Goal: Task Accomplishment & Management: Manage account settings

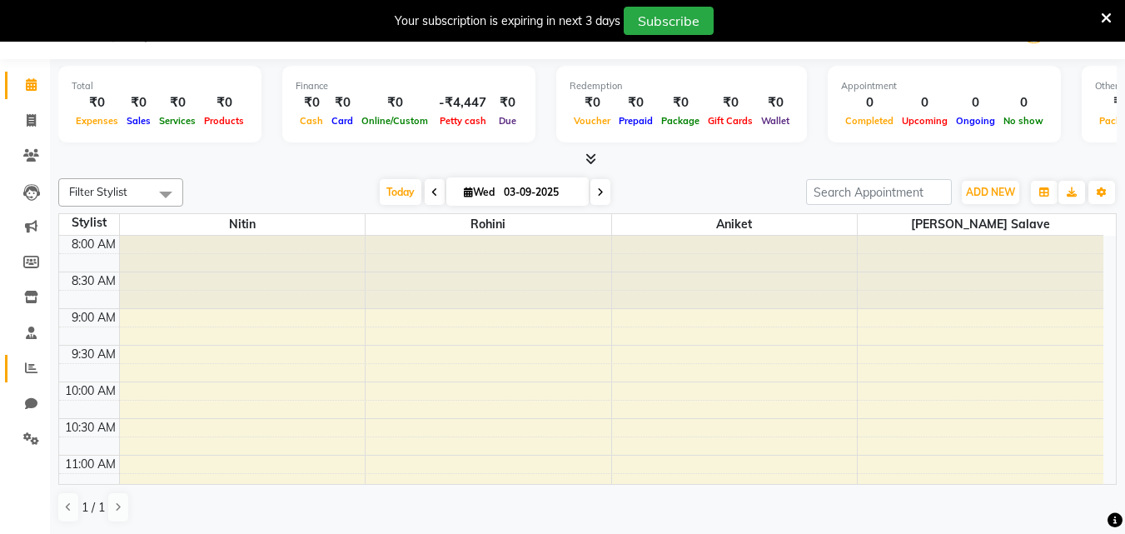
click at [37, 357] on link "Reports" at bounding box center [25, 368] width 40 height 27
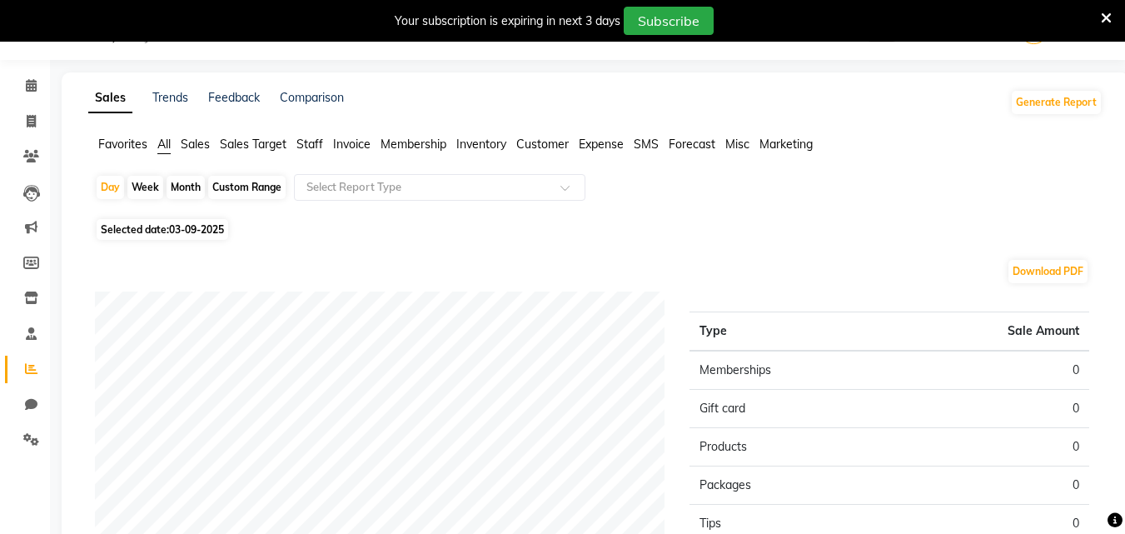
scroll to position [42, 0]
click at [189, 192] on div "Month" at bounding box center [186, 186] width 38 height 23
select select "9"
select select "2025"
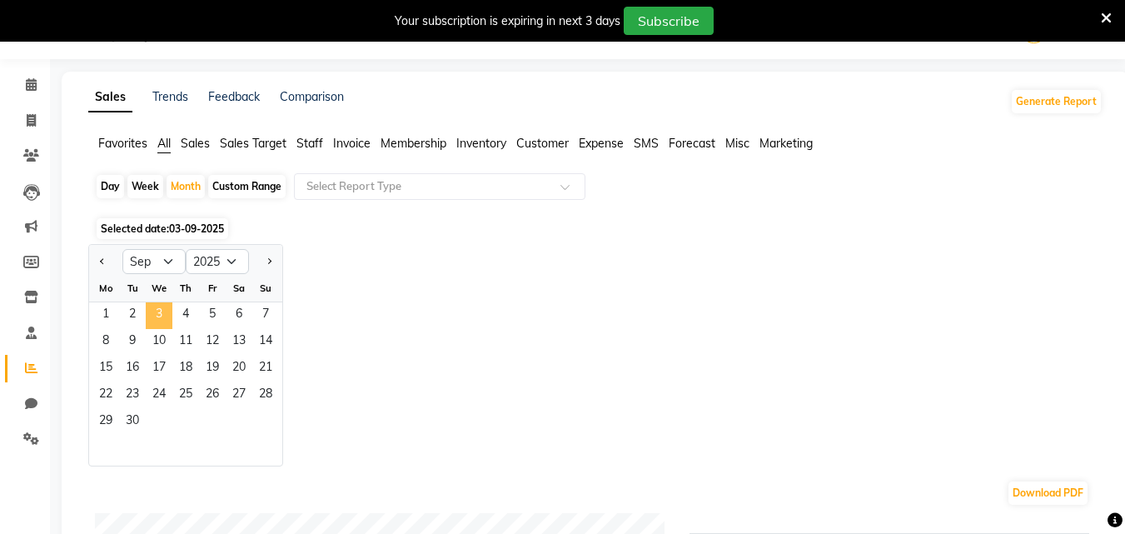
click at [162, 311] on span "3" at bounding box center [159, 315] width 27 height 27
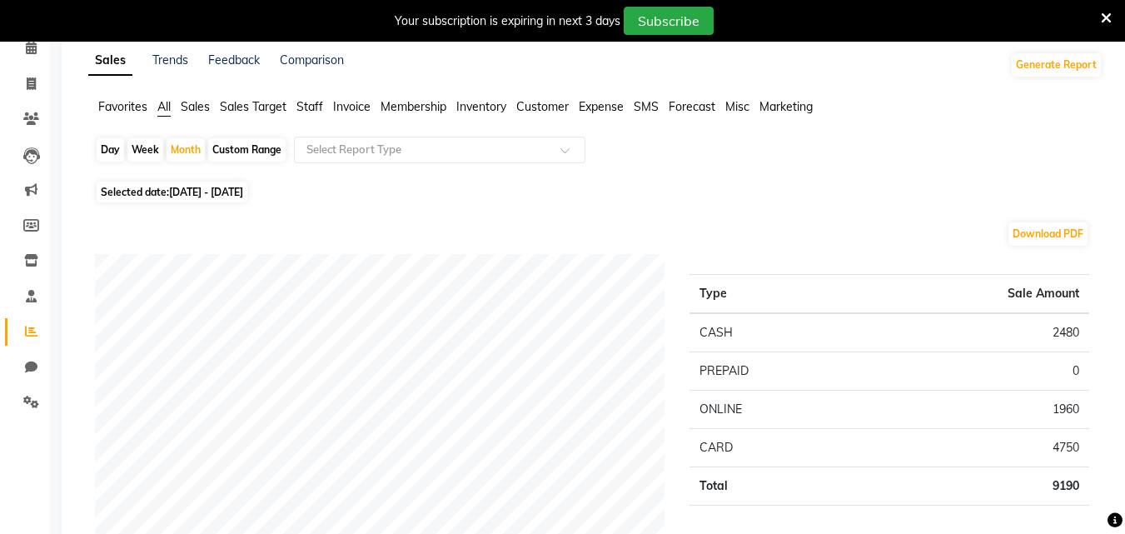
scroll to position [0, 0]
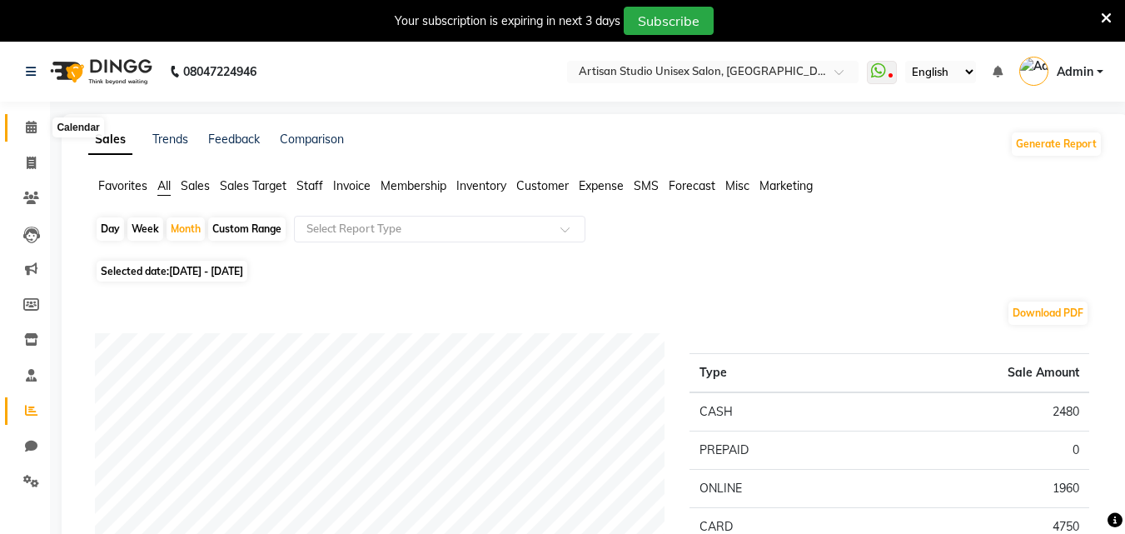
click at [27, 132] on icon at bounding box center [31, 127] width 11 height 12
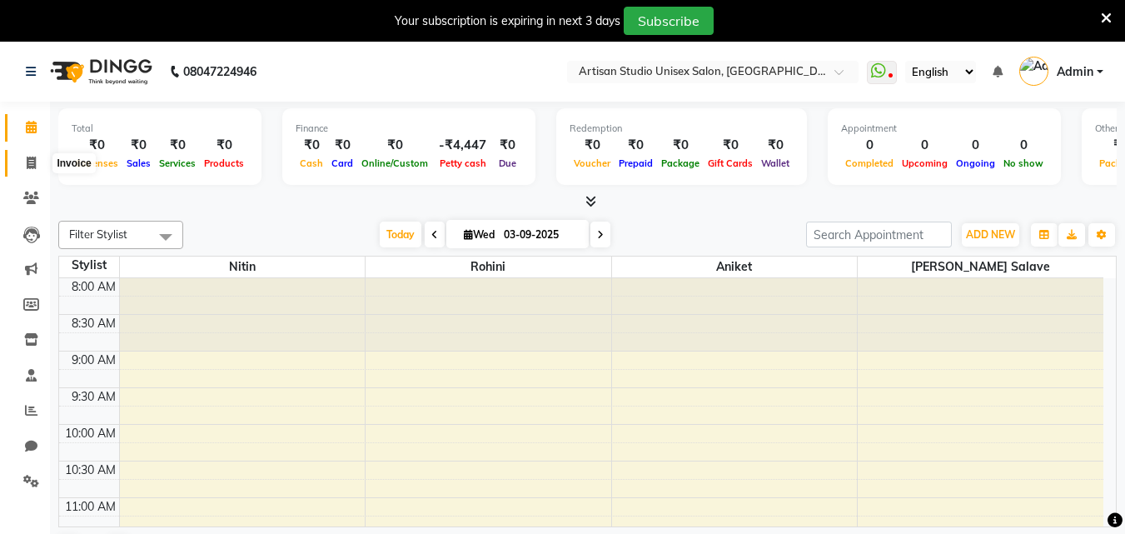
click at [32, 162] on icon at bounding box center [31, 163] width 9 height 12
select select "4913"
select select "service"
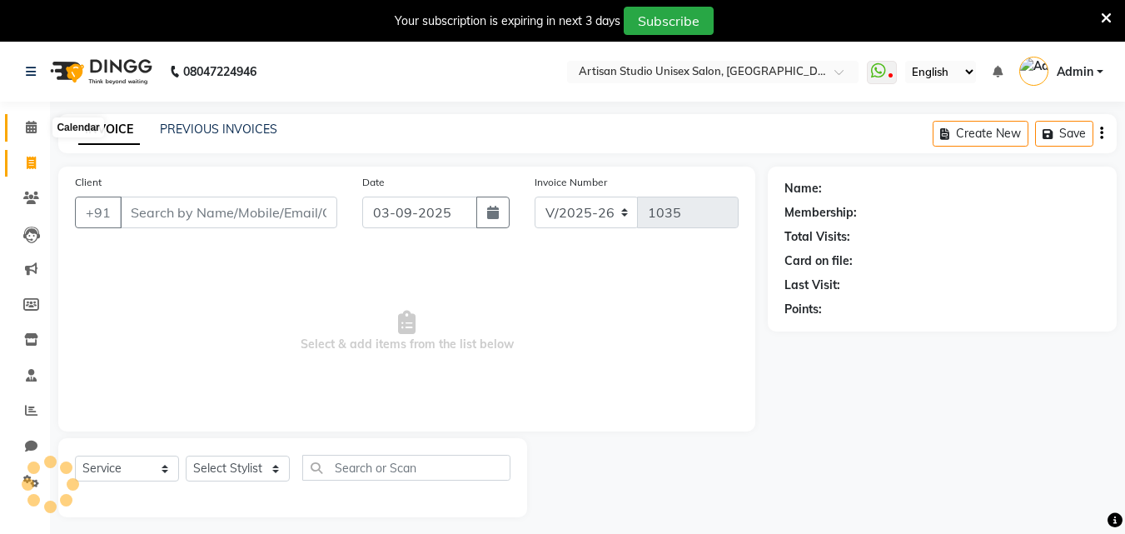
click at [26, 125] on icon at bounding box center [31, 127] width 11 height 12
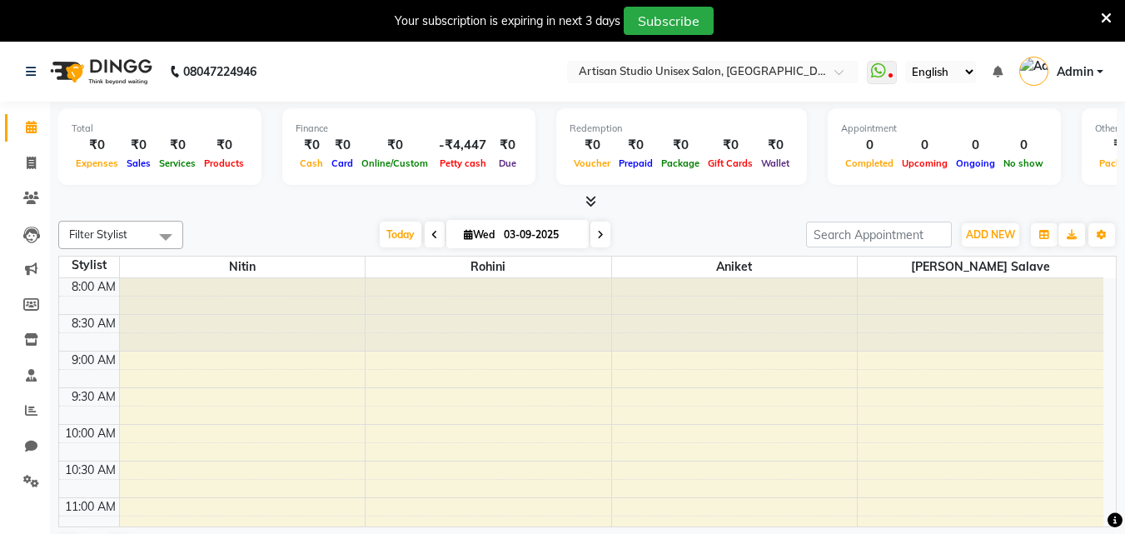
drag, startPoint x: 826, startPoint y: 566, endPoint x: 353, endPoint y: 71, distance: 685.2
click at [353, 71] on nav "08047224946 Select Location × Artisan Studio Unisex Salon, Aundh WhatsApp Statu…" at bounding box center [562, 72] width 1125 height 60
click at [1110, 12] on icon at bounding box center [1106, 18] width 11 height 15
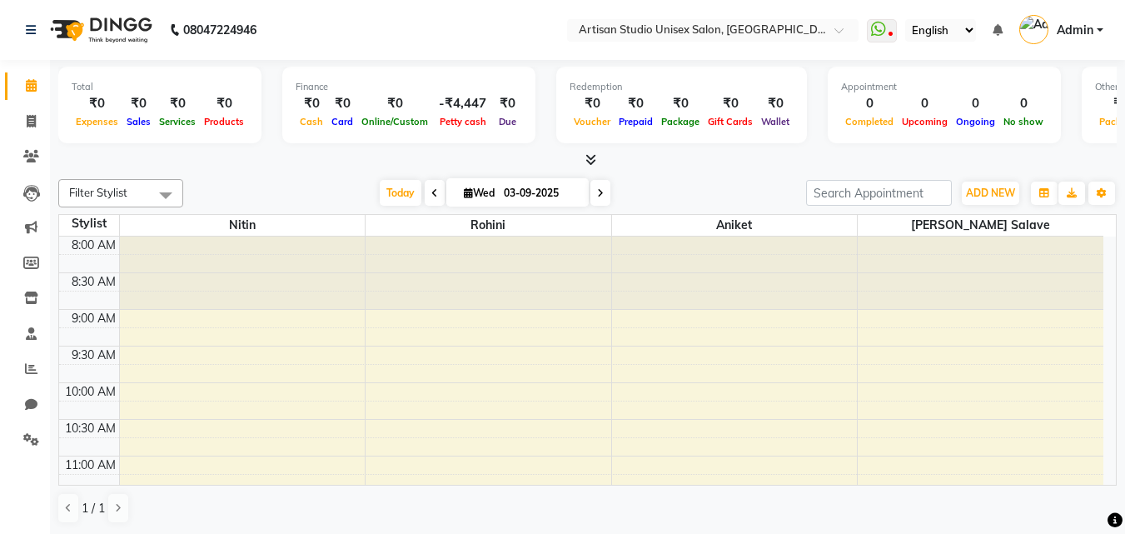
click at [595, 162] on icon at bounding box center [591, 159] width 11 height 12
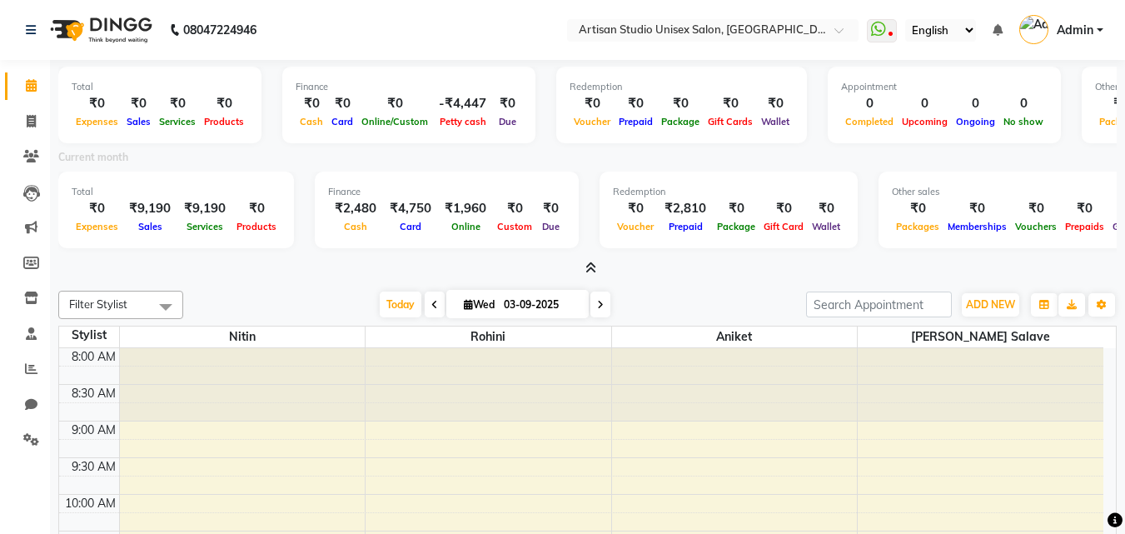
click at [591, 266] on icon at bounding box center [591, 268] width 11 height 12
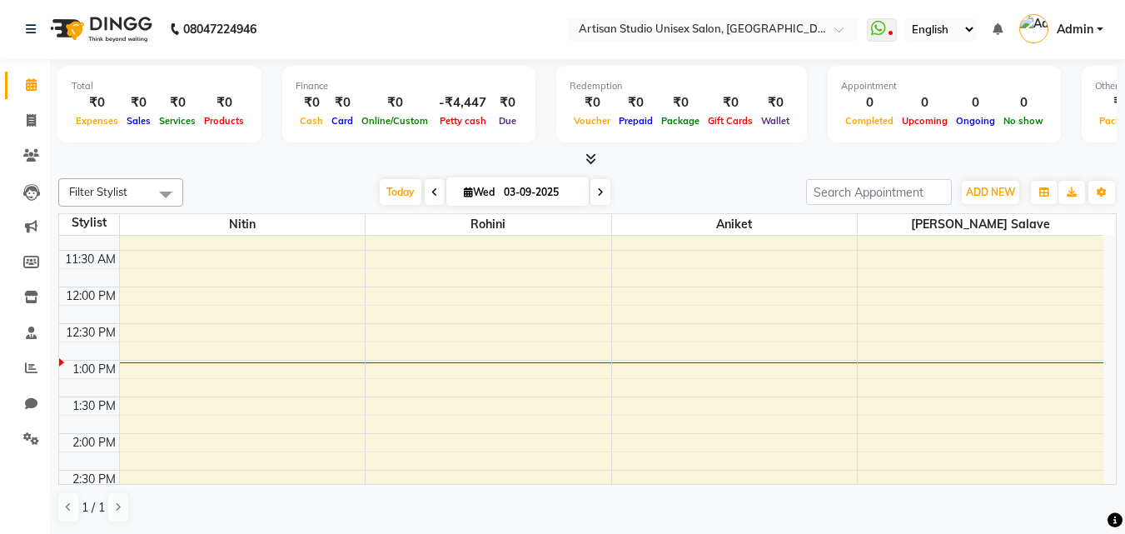
scroll to position [250, 0]
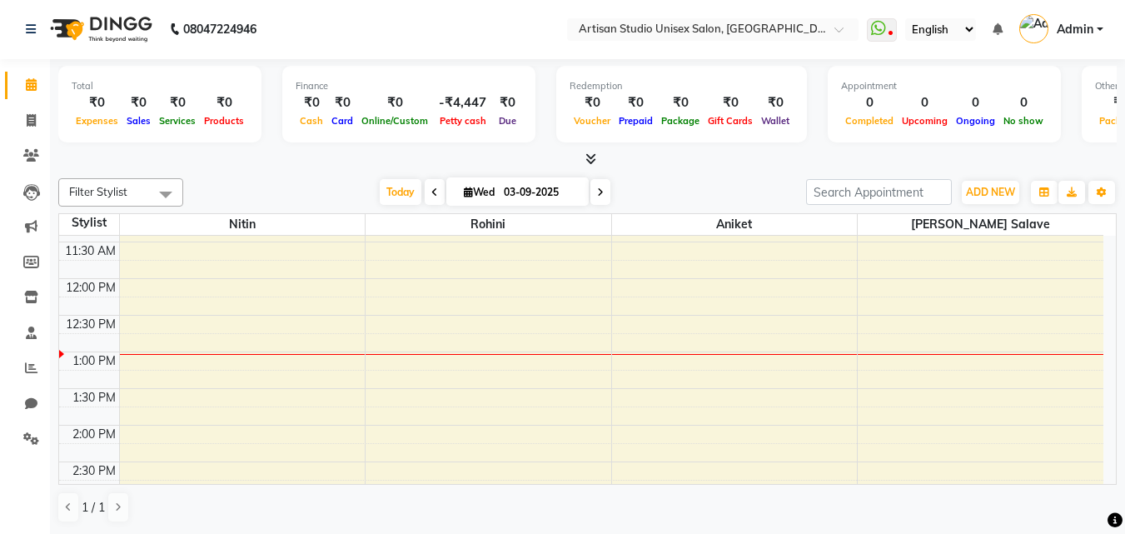
click at [138, 322] on div "8:00 AM 8:30 AM 9:00 AM 9:30 AM 10:00 AM 10:30 AM 11:00 AM 11:30 AM 12:00 PM 12…" at bounding box center [581, 498] width 1045 height 1025
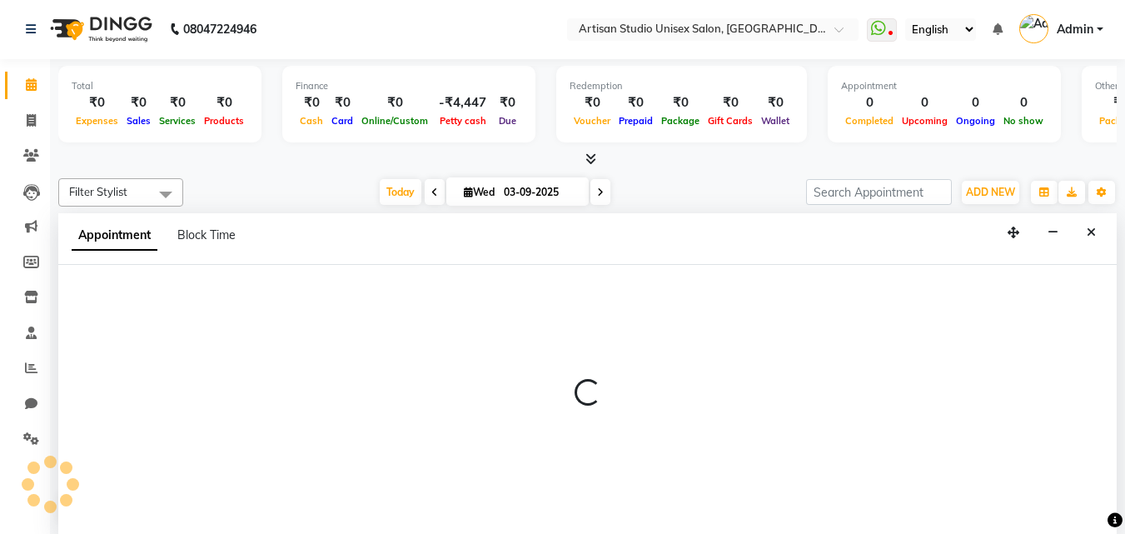
select select "31468"
select select "750"
select select "tentative"
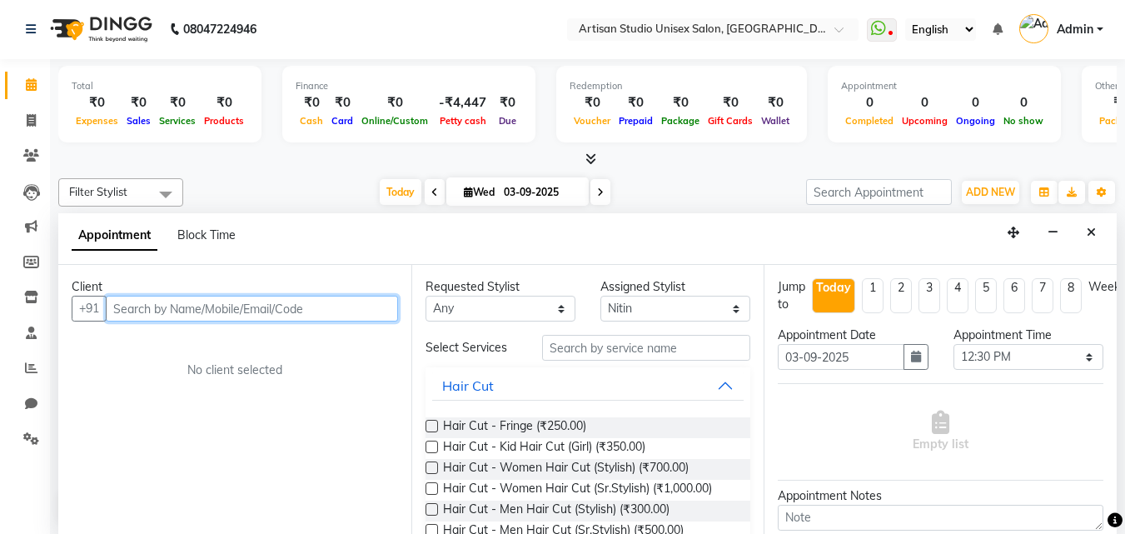
click at [294, 319] on input "text" at bounding box center [252, 309] width 292 height 26
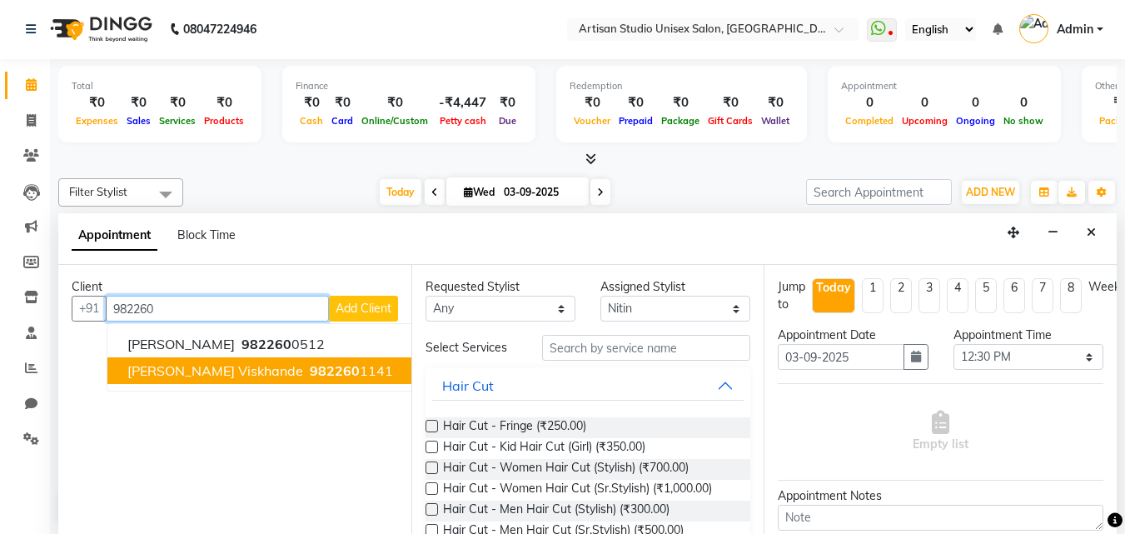
click at [226, 363] on span "[PERSON_NAME] Viskhande" at bounding box center [215, 370] width 176 height 17
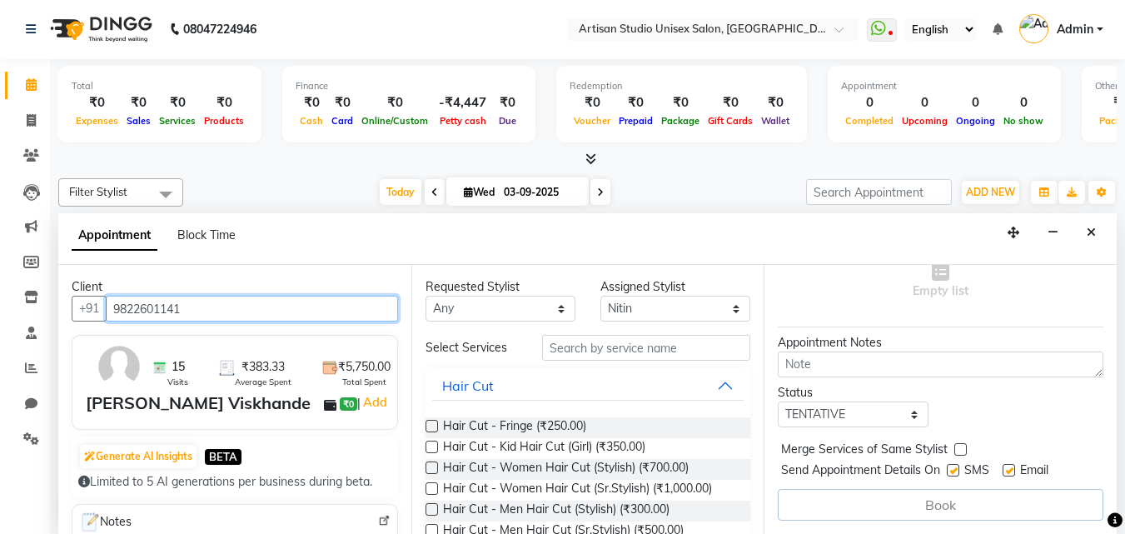
scroll to position [0, 0]
type input "9822601141"
click at [433, 511] on label at bounding box center [432, 510] width 12 height 12
click at [433, 511] on input "checkbox" at bounding box center [431, 511] width 11 height 11
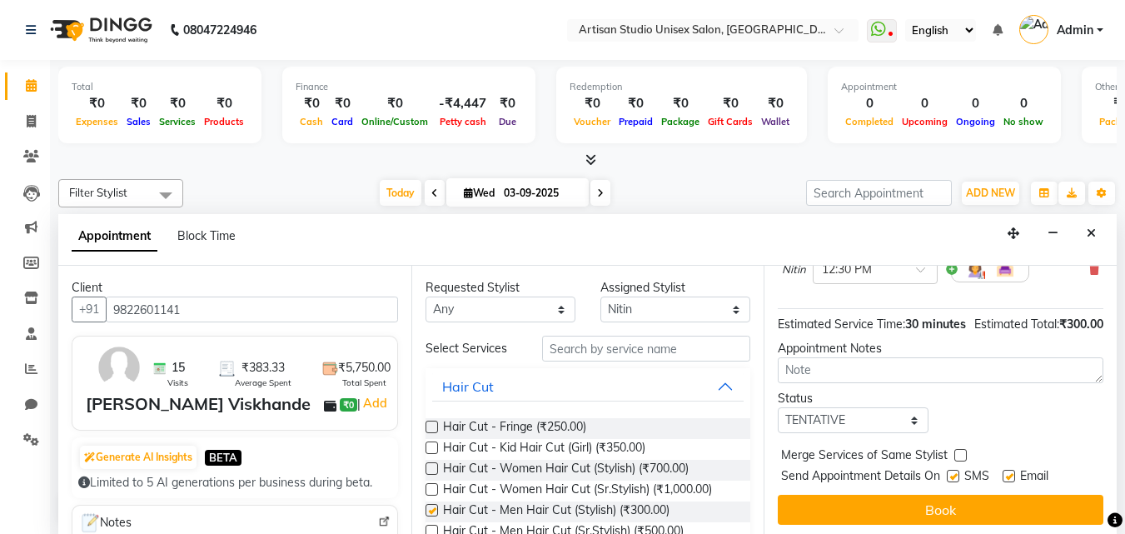
checkbox input "false"
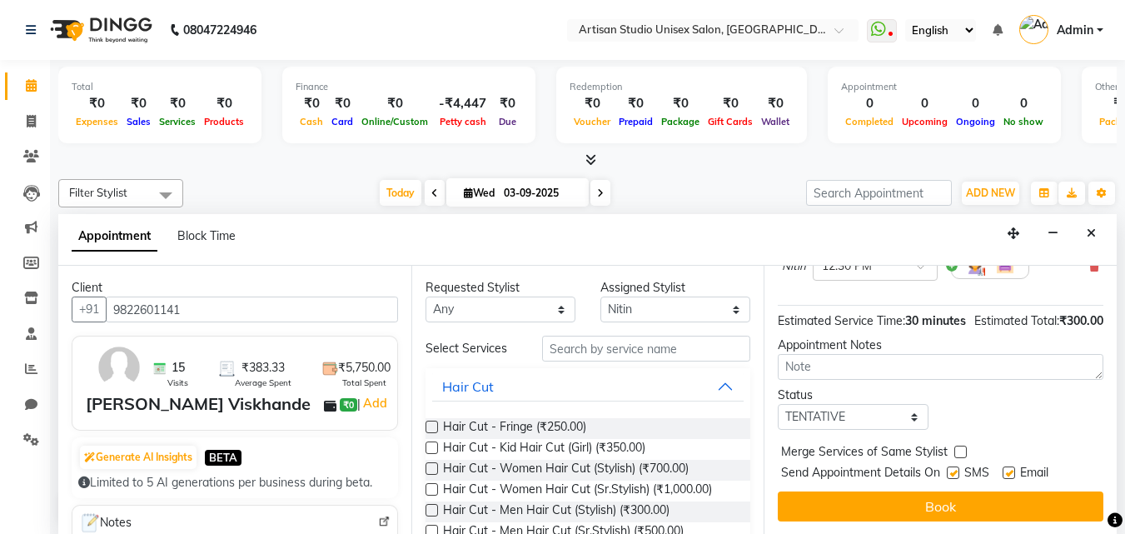
scroll to position [199, 0]
click at [950, 466] on label at bounding box center [953, 472] width 12 height 12
click at [950, 469] on input "checkbox" at bounding box center [952, 474] width 11 height 11
checkbox input "false"
click at [1013, 466] on label at bounding box center [1009, 472] width 12 height 12
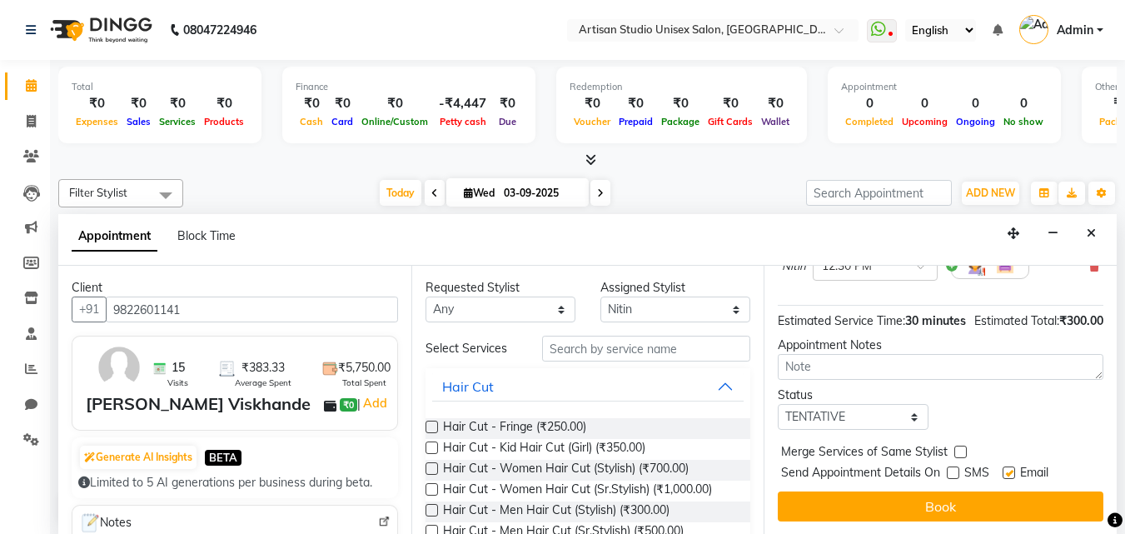
click at [1013, 469] on input "checkbox" at bounding box center [1008, 474] width 11 height 11
checkbox input "false"
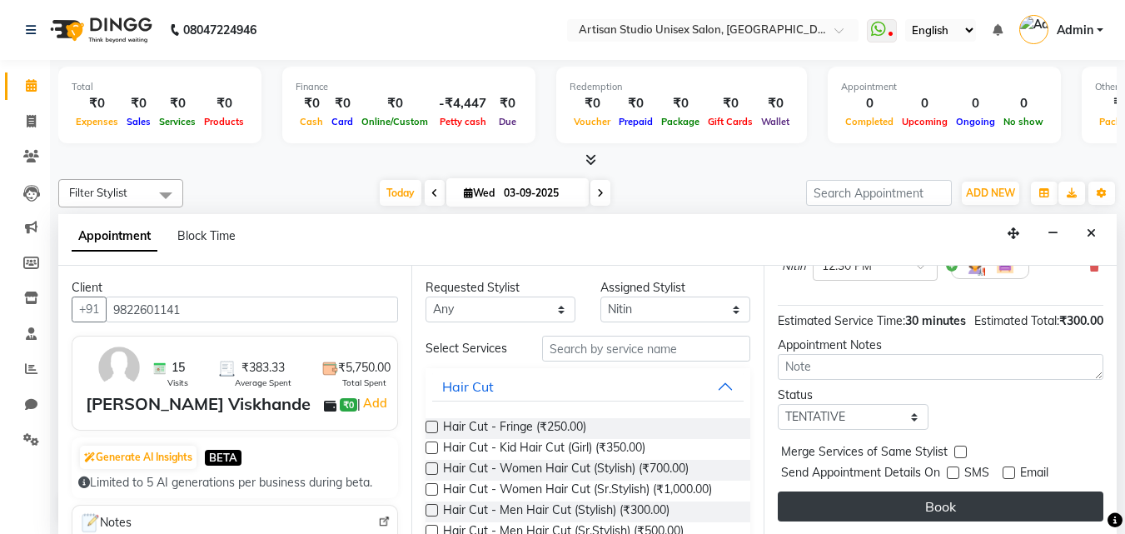
click at [1006, 491] on button "Book" at bounding box center [941, 506] width 326 height 30
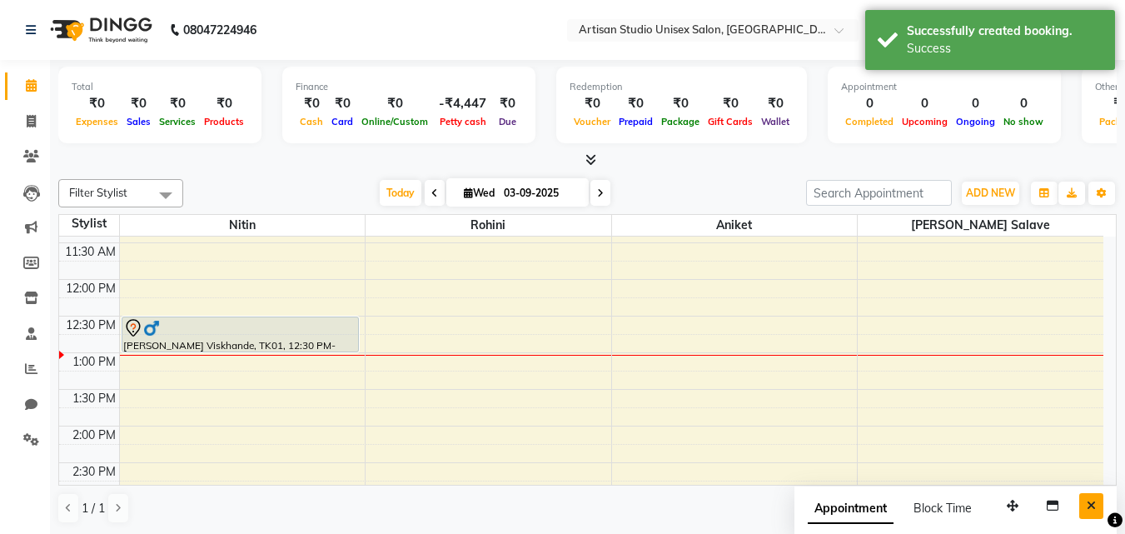
click at [1100, 510] on button "Close" at bounding box center [1092, 506] width 24 height 26
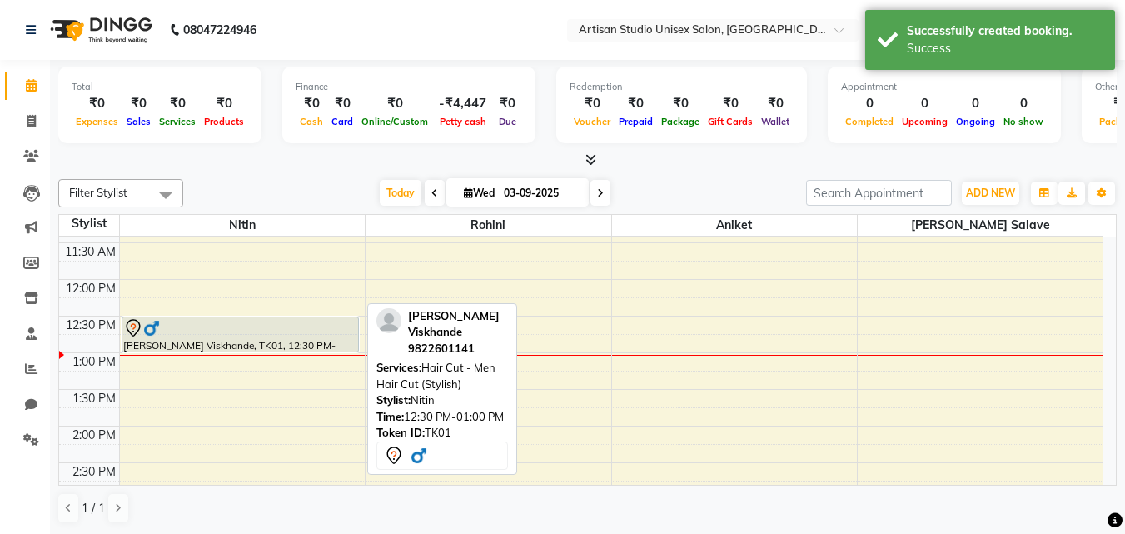
click at [324, 341] on div "[PERSON_NAME] Viskhande, TK01, 12:30 PM-01:00 PM, Hair Cut - Men Hair Cut (Styl…" at bounding box center [240, 334] width 236 height 34
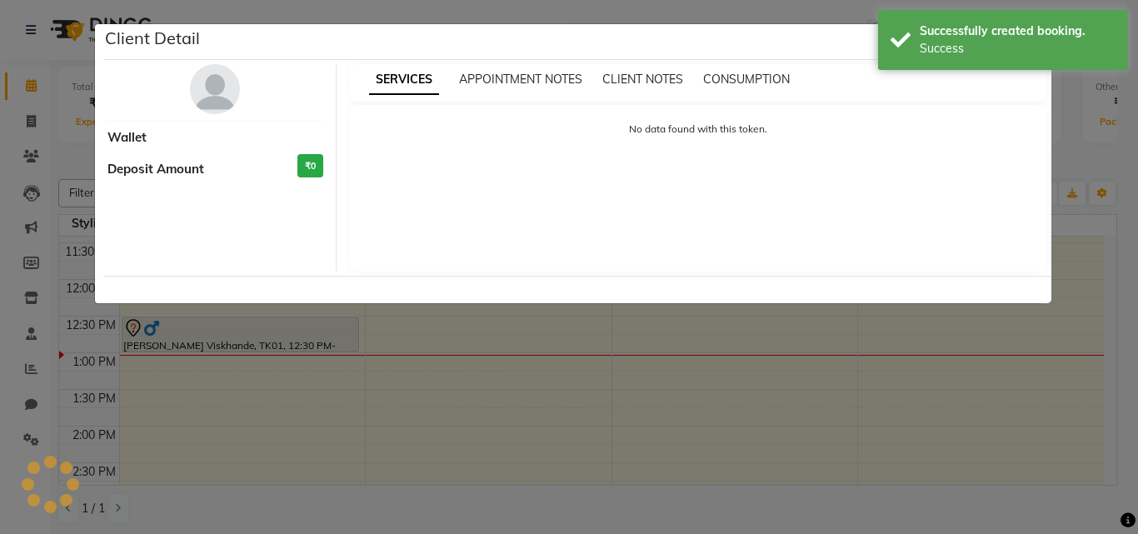
select select "7"
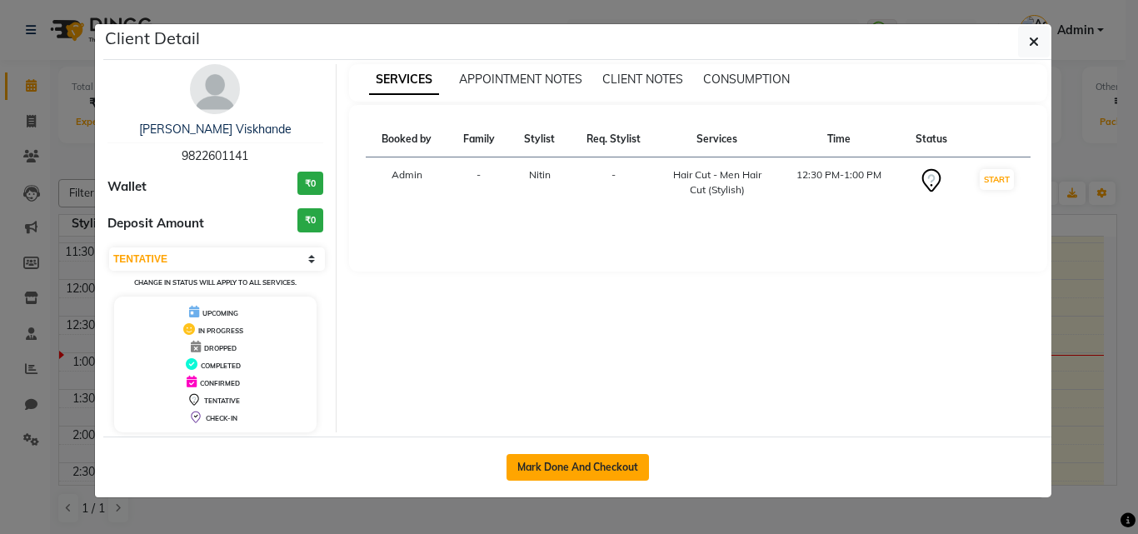
click at [566, 456] on button "Mark Done And Checkout" at bounding box center [577, 467] width 142 height 27
select select "service"
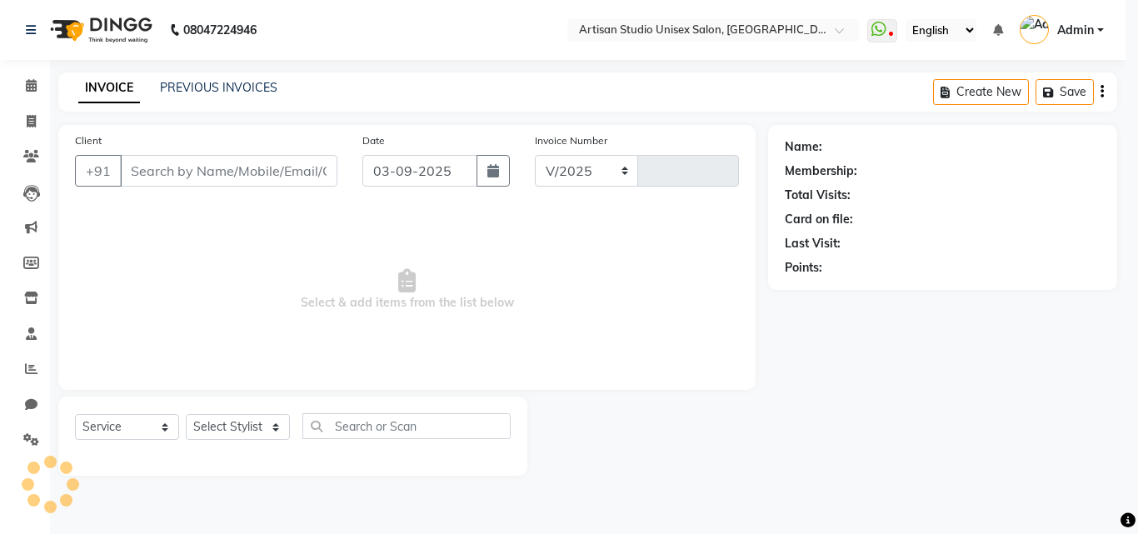
select select "4913"
type input "1035"
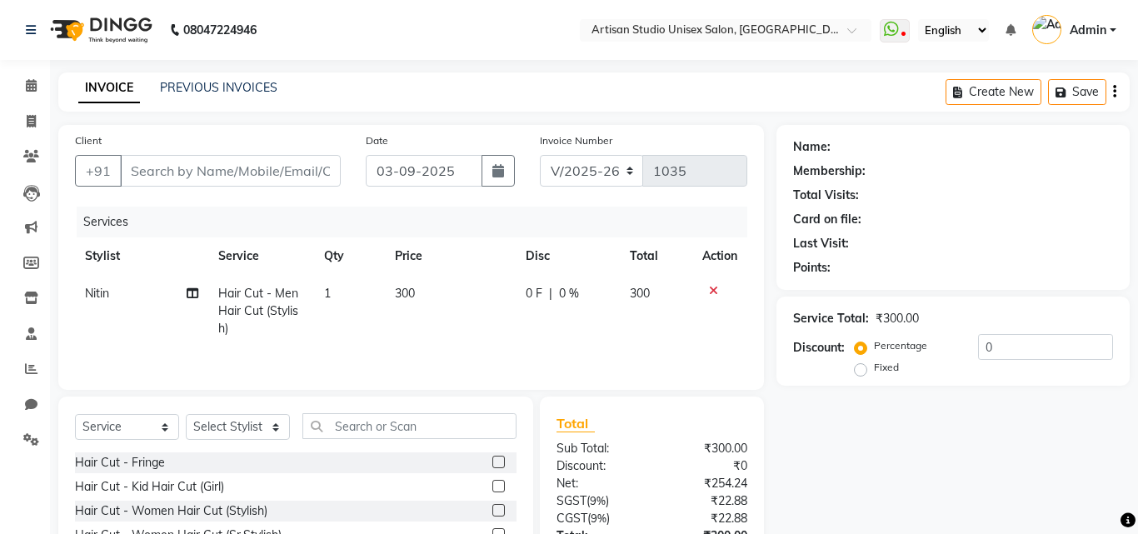
type input "9822601141"
select select "31468"
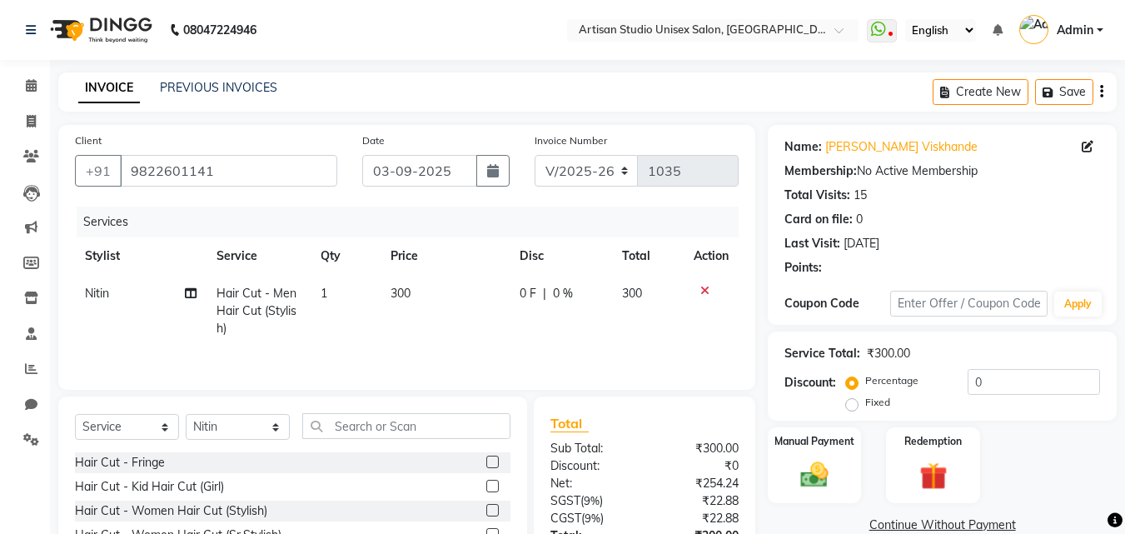
scroll to position [133, 0]
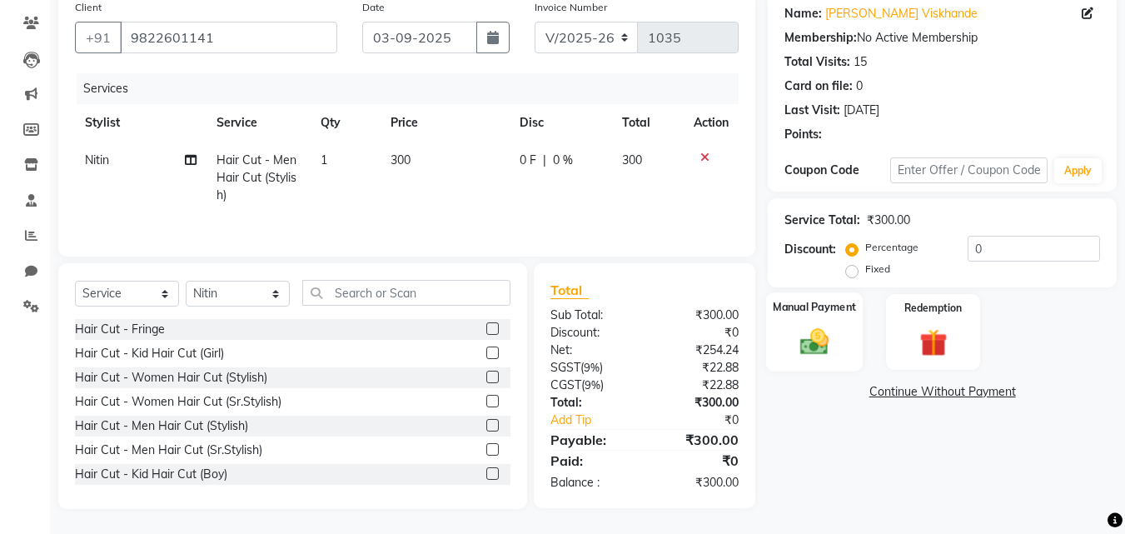
click at [814, 318] on div "Manual Payment" at bounding box center [814, 331] width 97 height 79
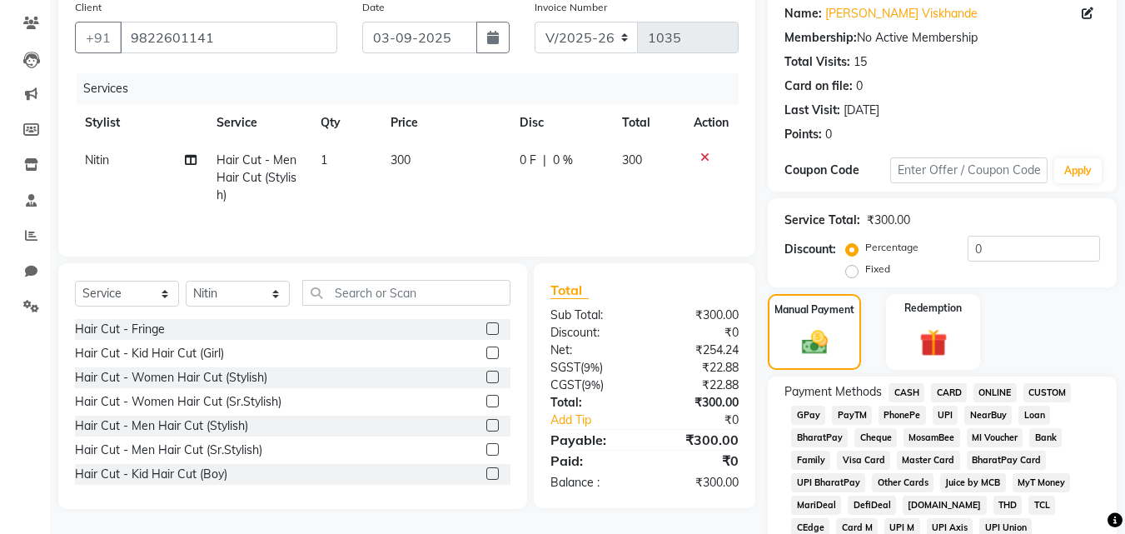
click at [993, 387] on span "ONLINE" at bounding box center [995, 392] width 43 height 19
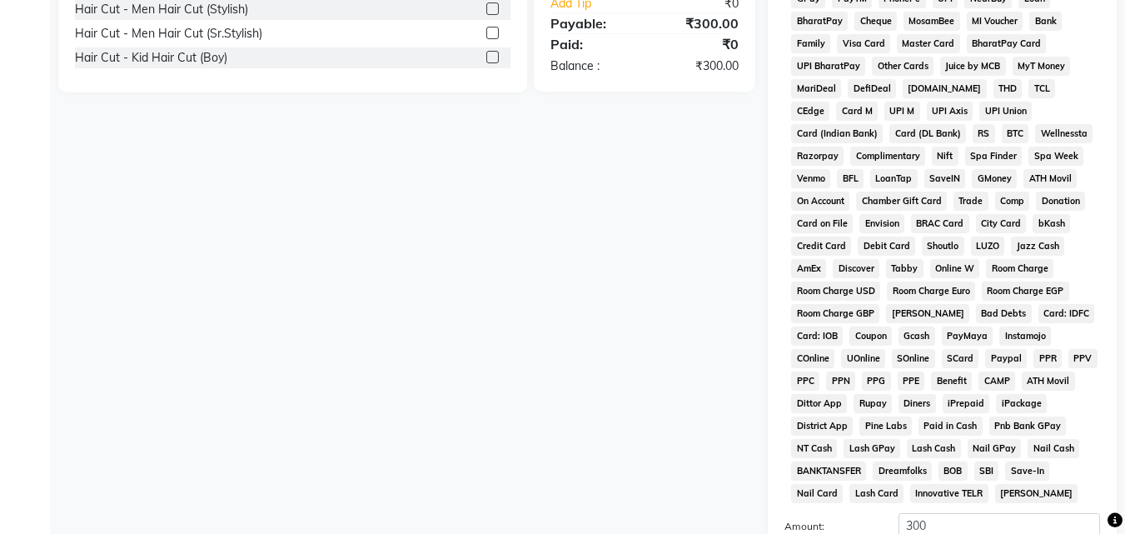
scroll to position [740, 0]
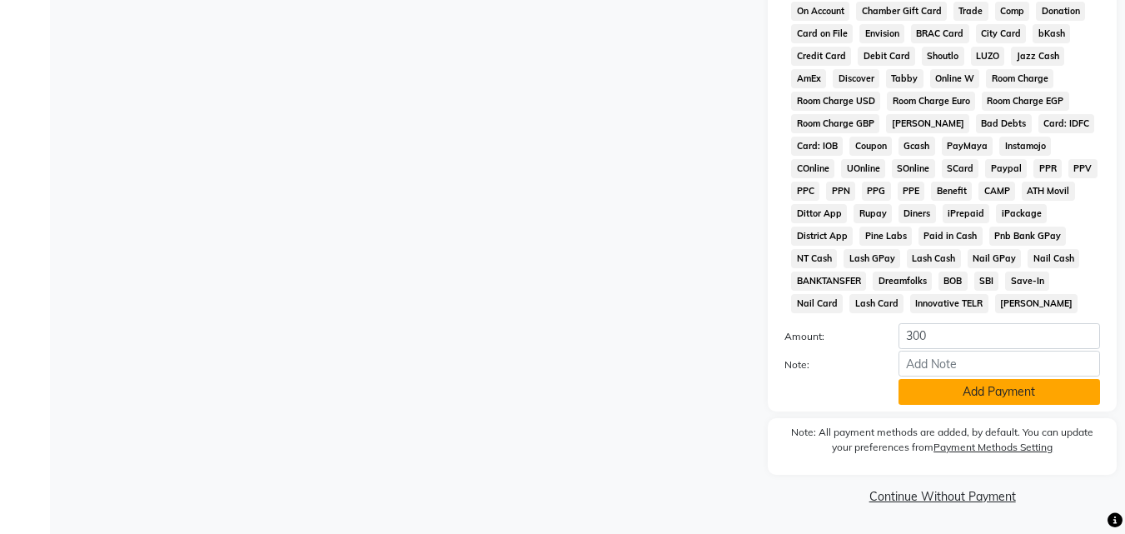
click at [966, 389] on button "Add Payment" at bounding box center [1000, 392] width 202 height 26
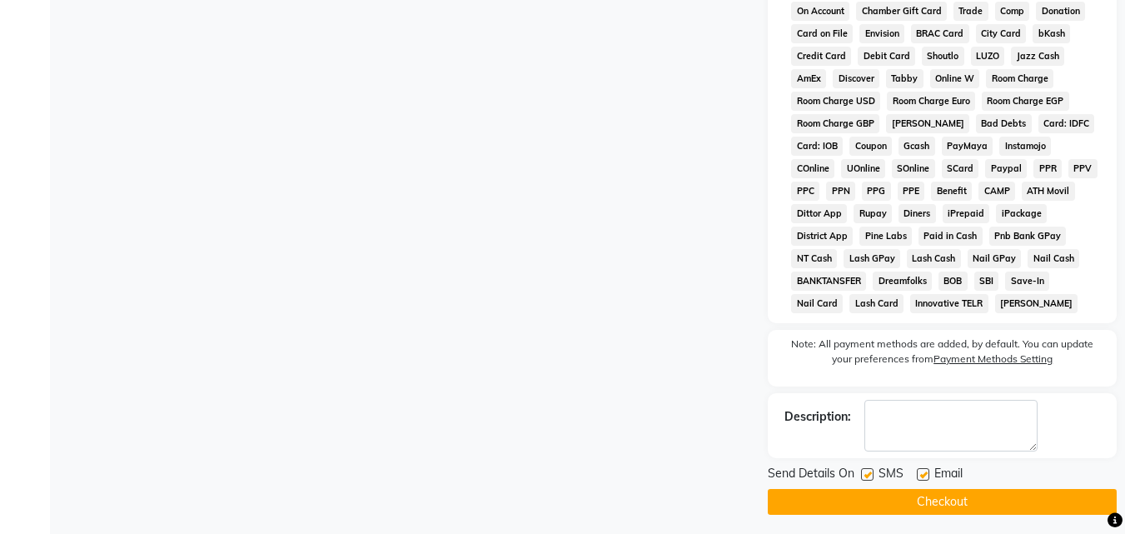
click at [867, 472] on label at bounding box center [867, 474] width 12 height 12
click at [867, 472] on input "checkbox" at bounding box center [866, 475] width 11 height 11
checkbox input "false"
click at [880, 499] on button "Checkout" at bounding box center [942, 502] width 349 height 26
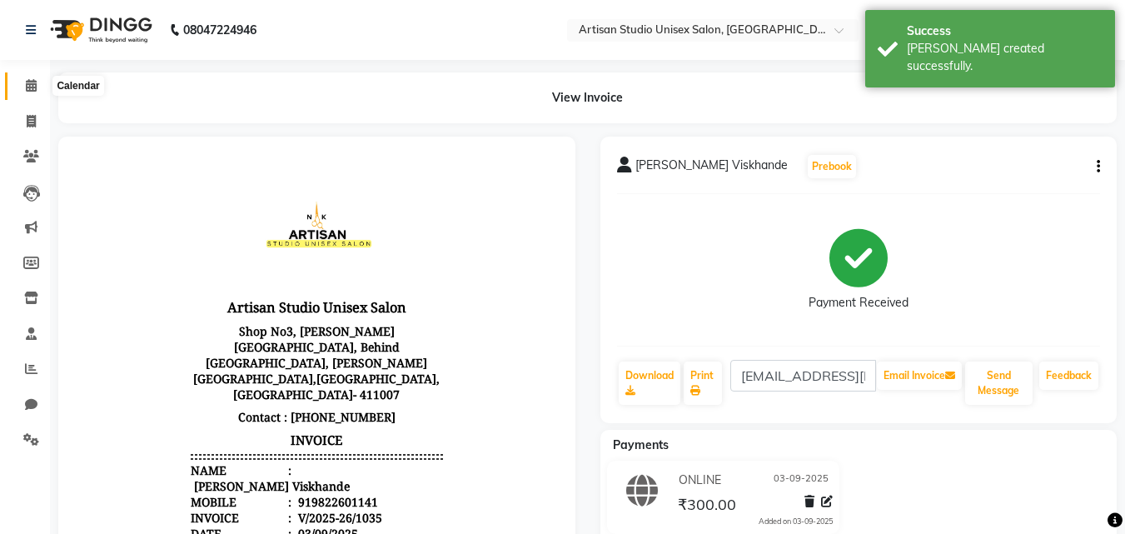
click at [31, 85] on icon at bounding box center [31, 85] width 11 height 12
